Goal: Navigation & Orientation: Find specific page/section

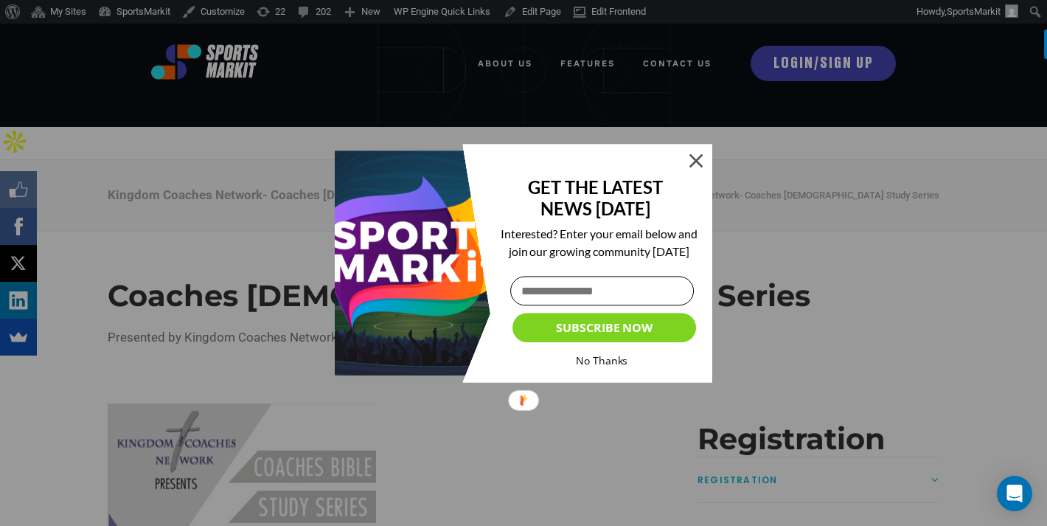
click at [696, 161] on div at bounding box center [696, 160] width 13 height 13
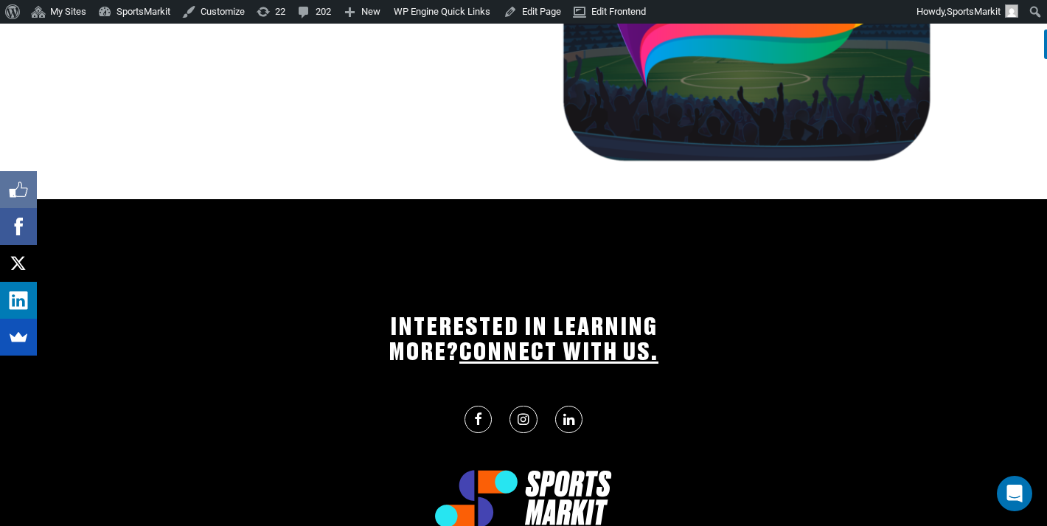
scroll to position [2033, 0]
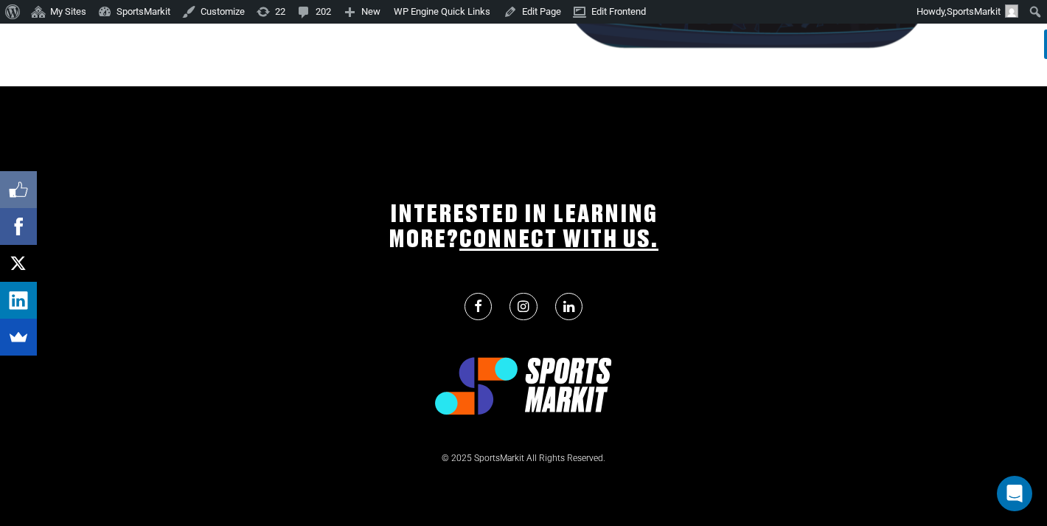
click at [570, 299] on icon at bounding box center [568, 305] width 11 height 13
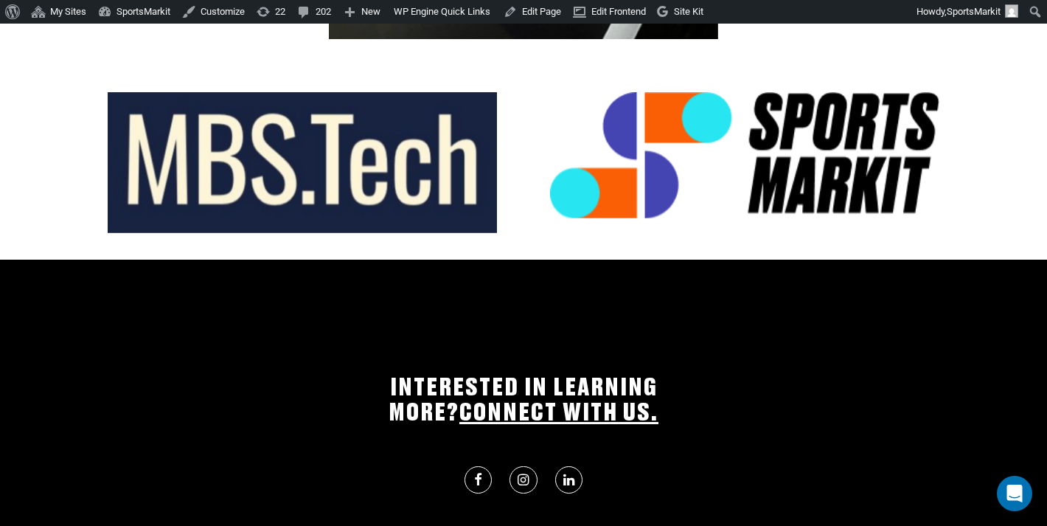
scroll to position [3100, 0]
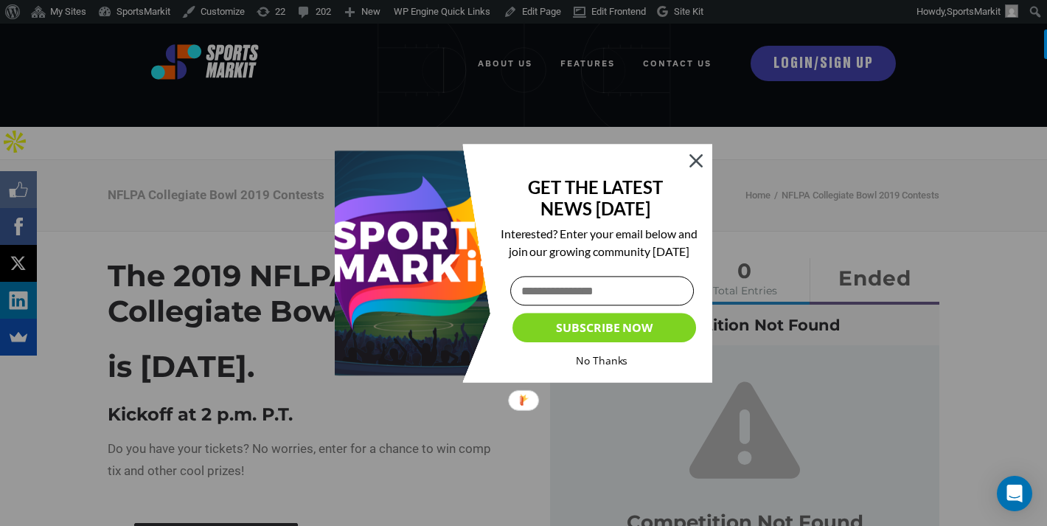
click at [697, 162] on div at bounding box center [696, 160] width 13 height 13
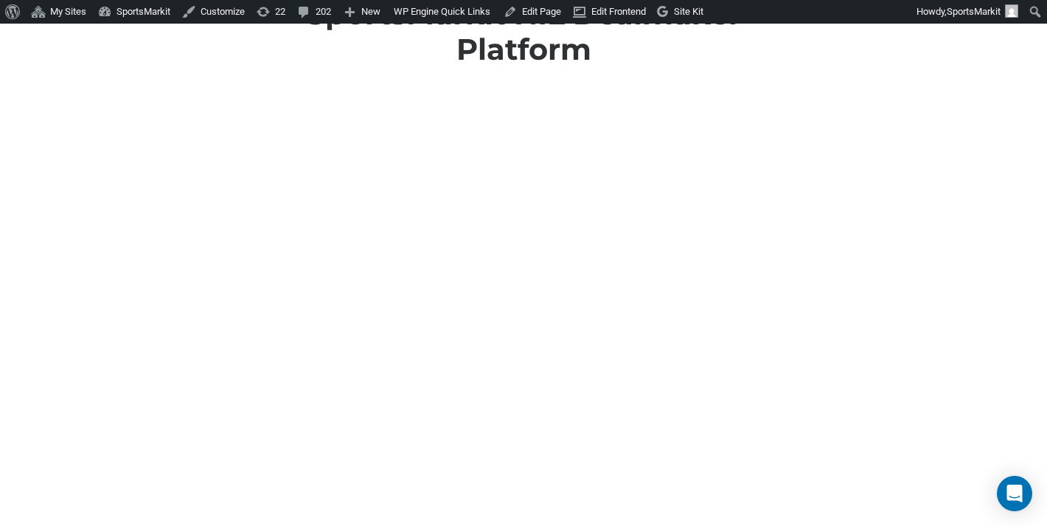
scroll to position [531, 0]
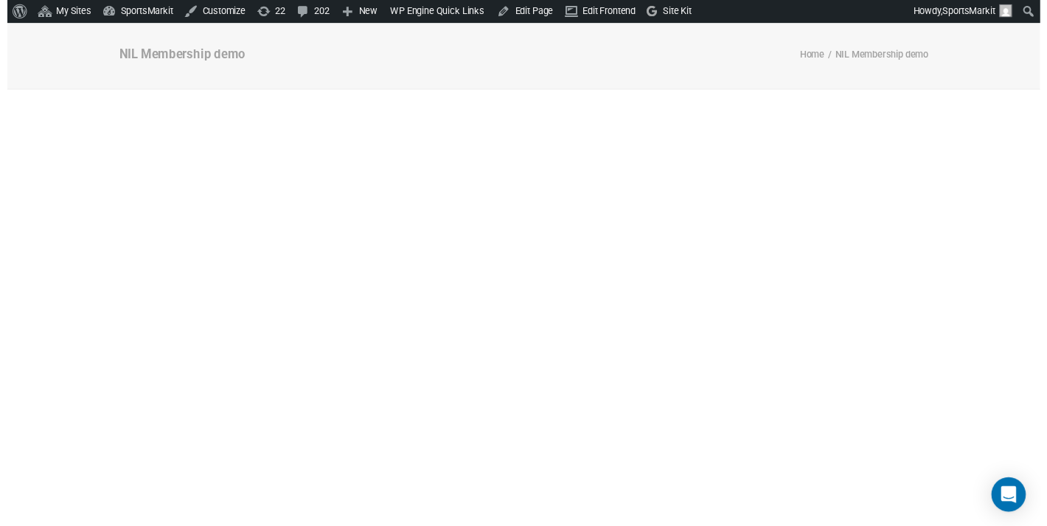
scroll to position [32, 0]
